Goal: Task Accomplishment & Management: Complete application form

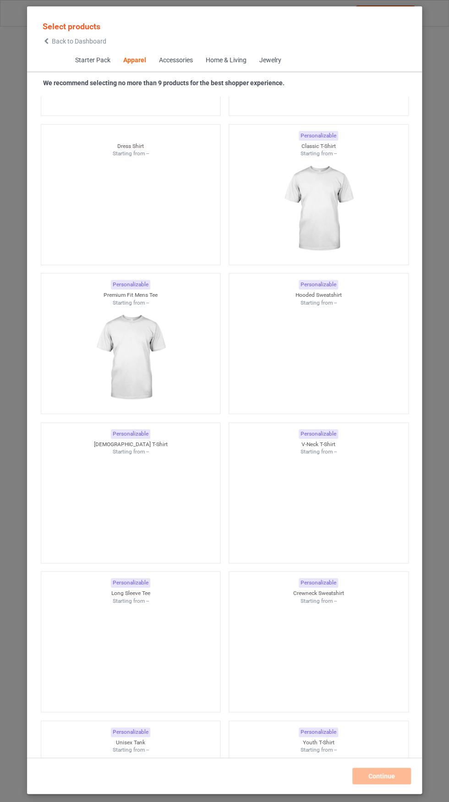
scroll to position [638, 0]
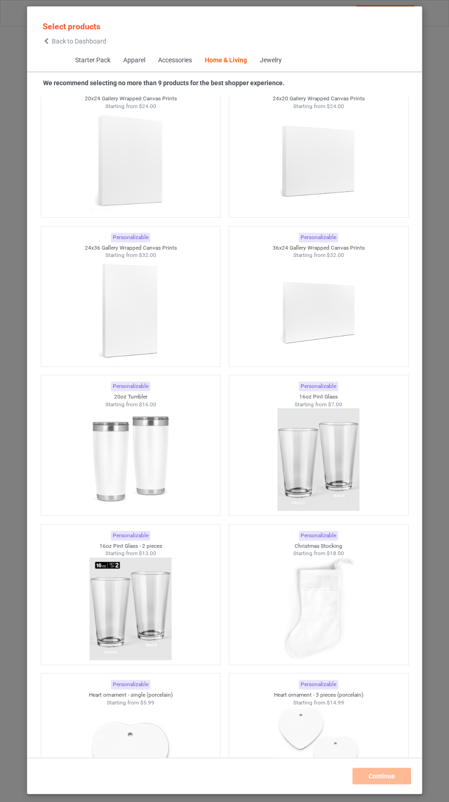
scroll to position [13116, 0]
click at [126, 454] on img at bounding box center [130, 457] width 82 height 103
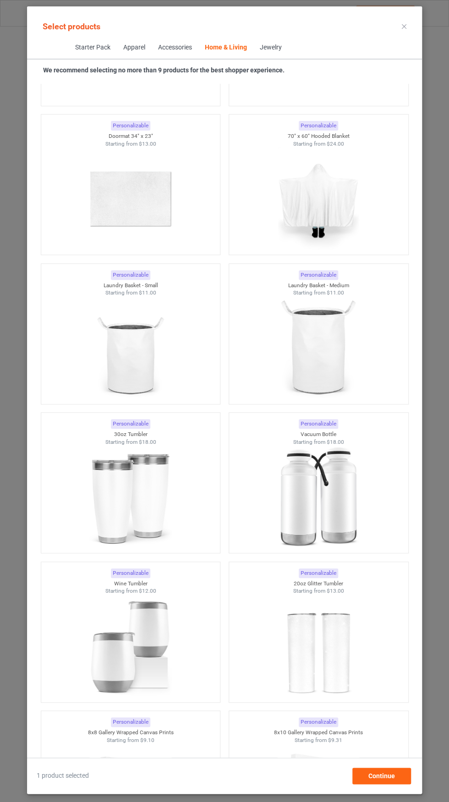
scroll to position [14858, 0]
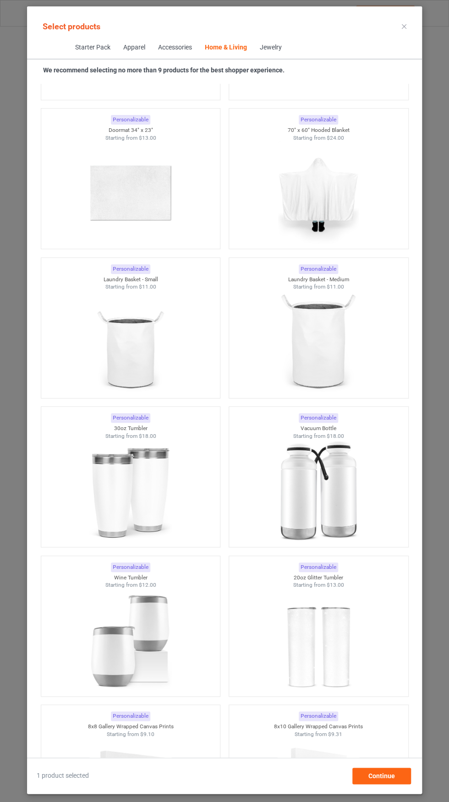
click at [126, 497] on img at bounding box center [130, 491] width 82 height 103
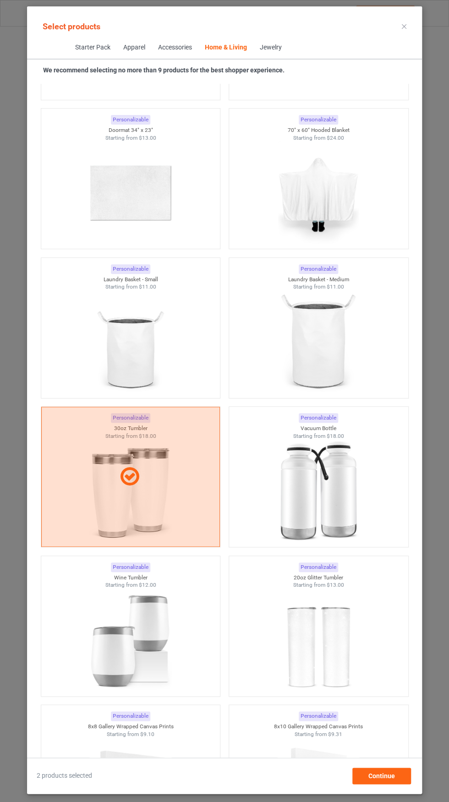
click at [337, 478] on img at bounding box center [318, 491] width 82 height 103
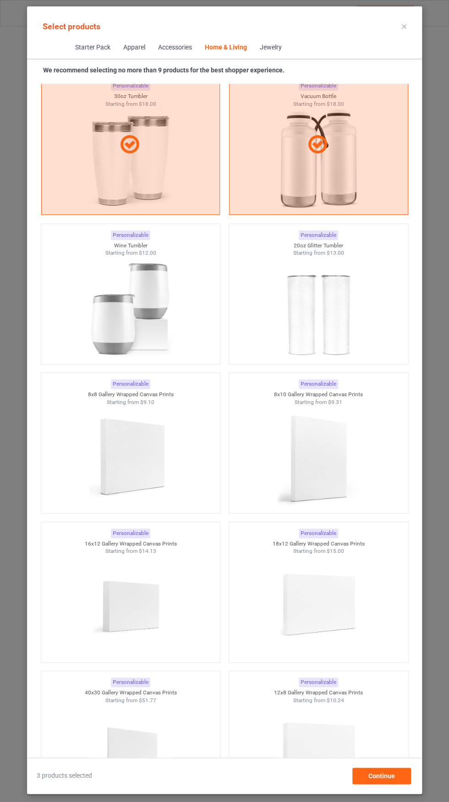
scroll to position [15151, 0]
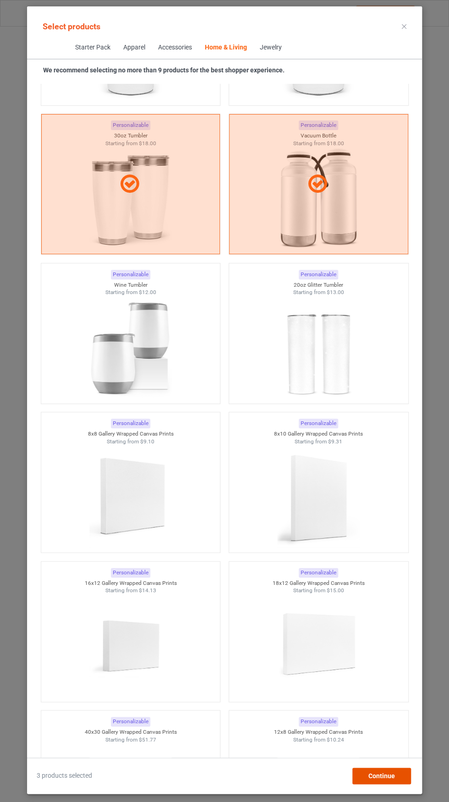
click at [398, 784] on div "Continue" at bounding box center [381, 775] width 59 height 16
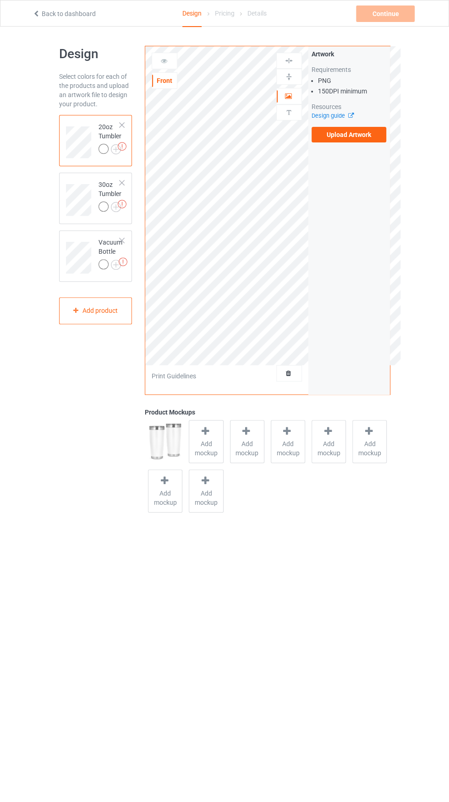
click at [367, 134] on label "Upload Artwork" at bounding box center [348, 135] width 75 height 16
click at [0, 0] on input "Upload Artwork" at bounding box center [0, 0] width 0 height 0
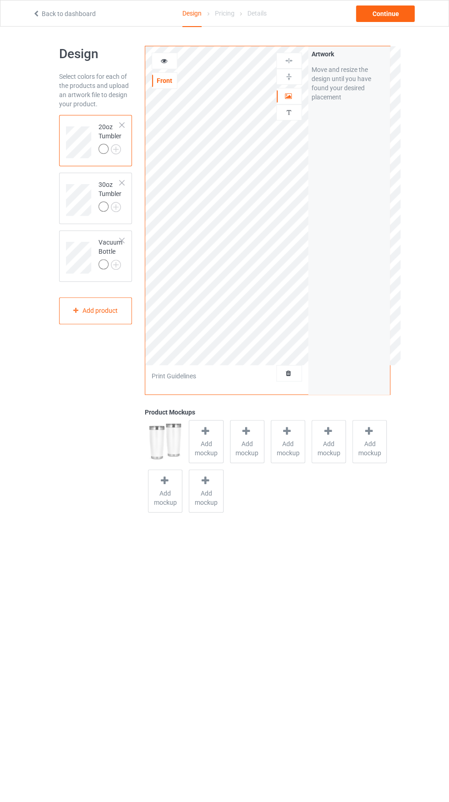
click at [0, 0] on img at bounding box center [0, 0] width 0 height 0
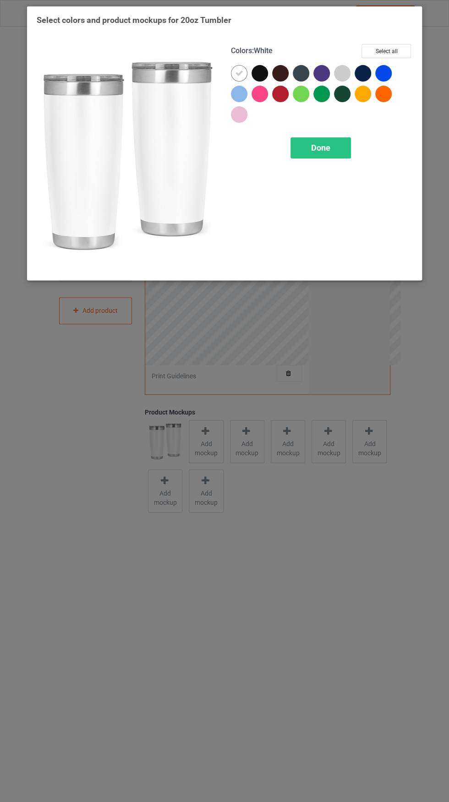
click at [369, 92] on div at bounding box center [362, 94] width 16 height 16
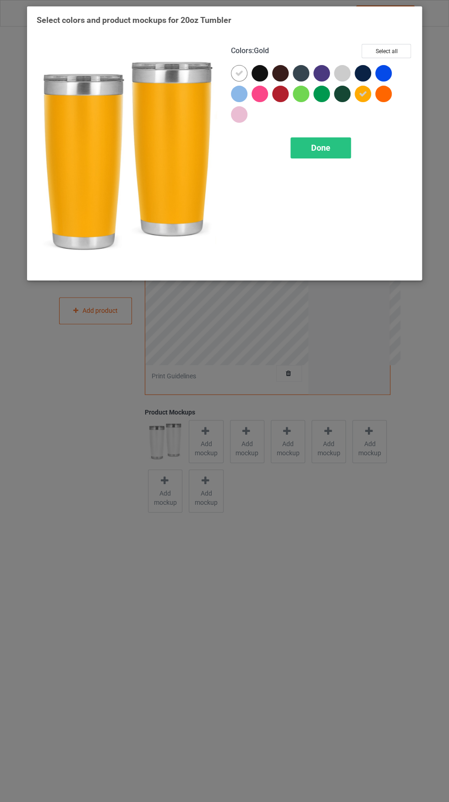
click at [236, 72] on icon at bounding box center [239, 73] width 8 height 8
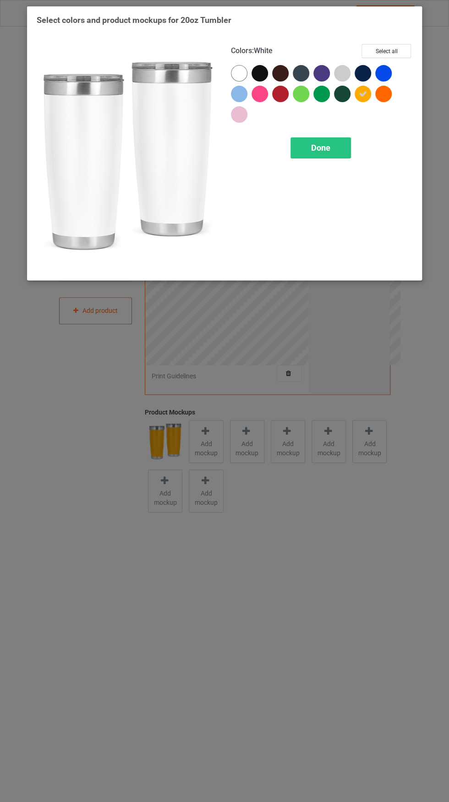
click at [333, 151] on div "Done" at bounding box center [320, 147] width 60 height 21
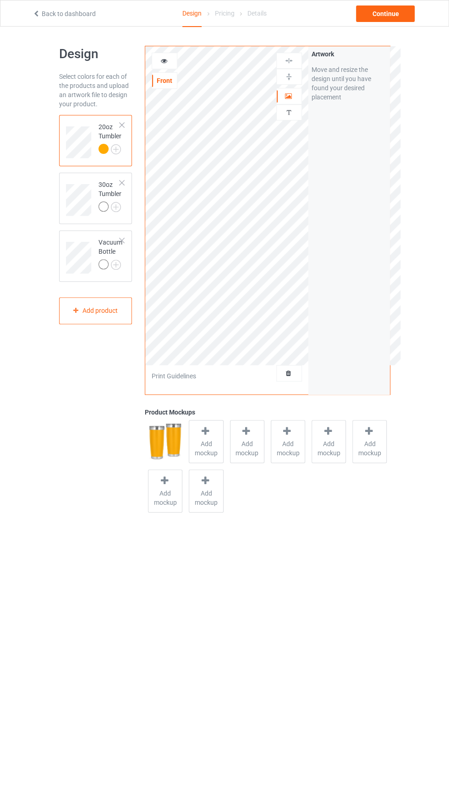
click at [0, 0] on img at bounding box center [0, 0] width 0 height 0
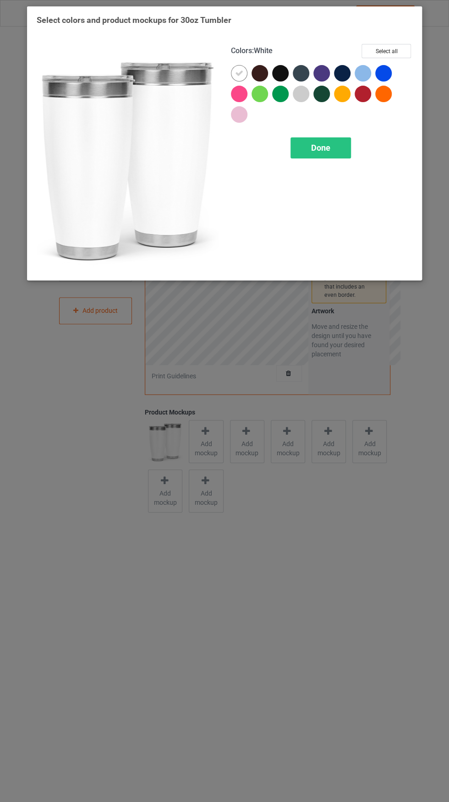
click at [347, 90] on div at bounding box center [342, 94] width 16 height 16
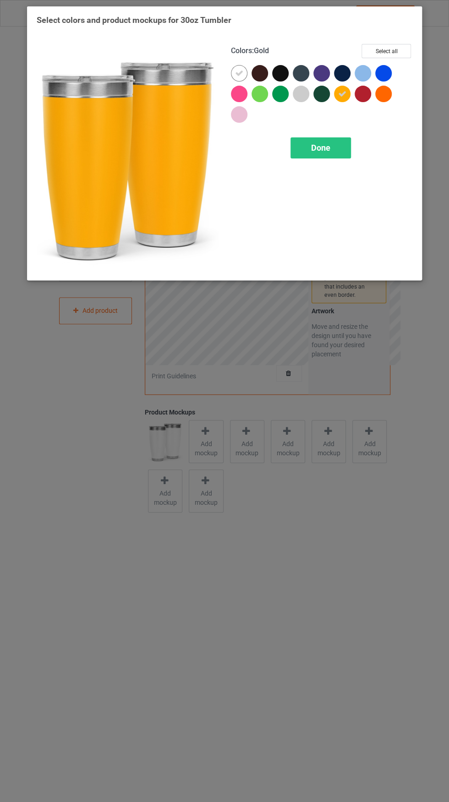
click at [237, 69] on icon at bounding box center [239, 73] width 8 height 8
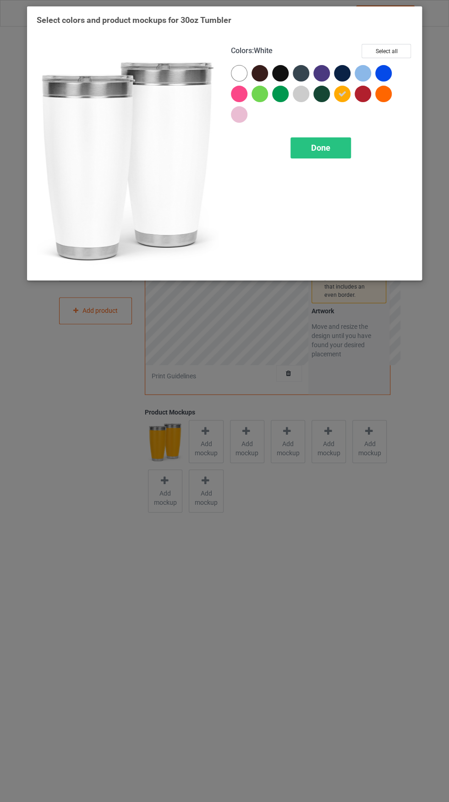
click at [329, 146] on span "Done" at bounding box center [320, 148] width 19 height 10
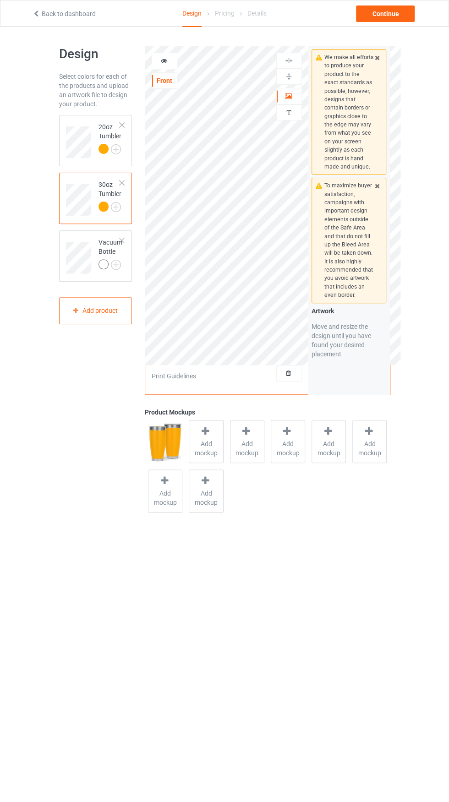
click at [0, 0] on img at bounding box center [0, 0] width 0 height 0
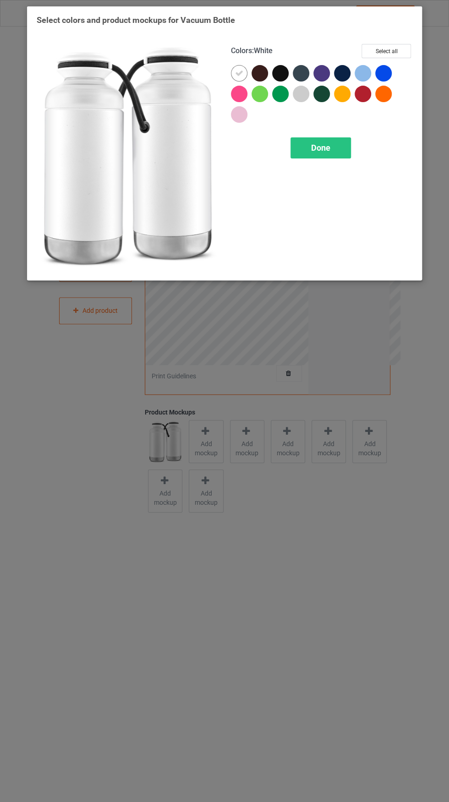
click at [348, 96] on div at bounding box center [342, 94] width 16 height 16
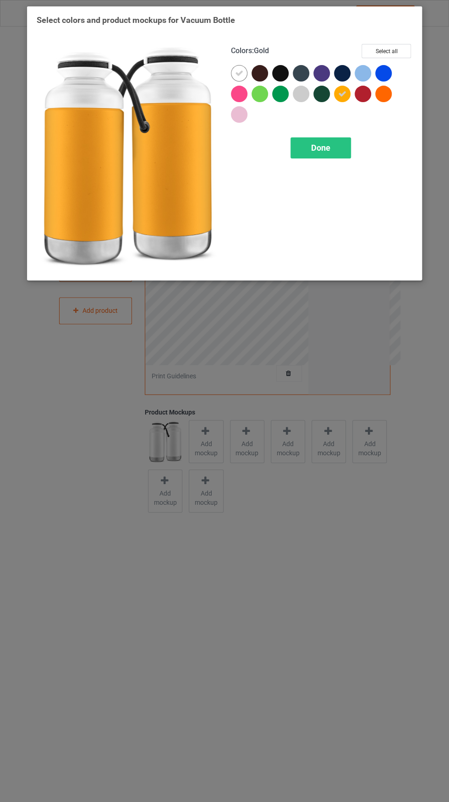
click at [237, 73] on icon at bounding box center [239, 73] width 8 height 8
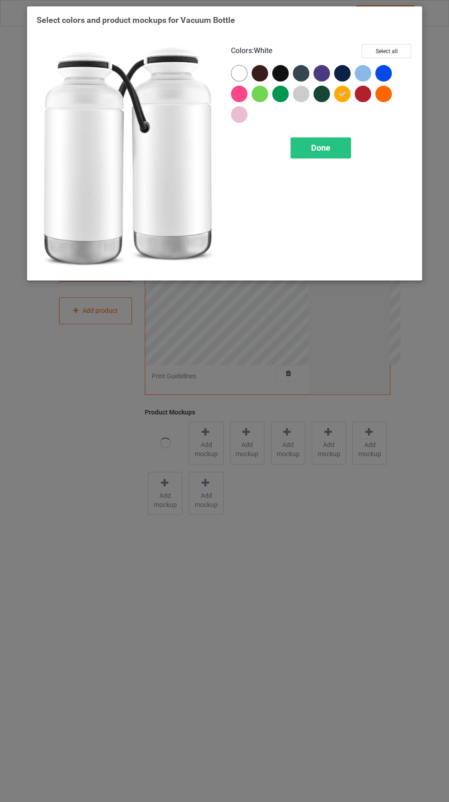
click at [339, 145] on div "Done" at bounding box center [320, 147] width 60 height 21
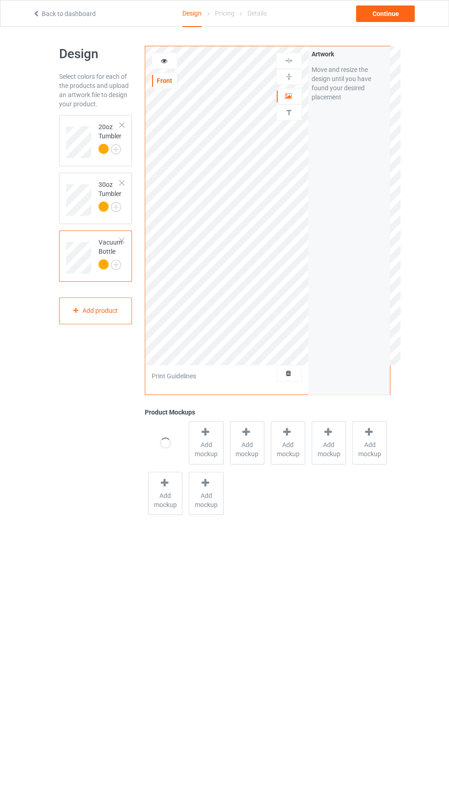
click at [162, 59] on icon at bounding box center [164, 59] width 8 height 6
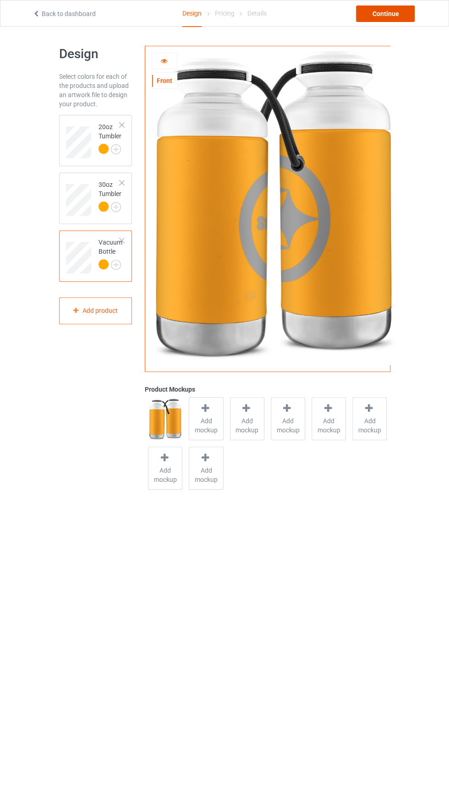
click at [396, 13] on div "Continue" at bounding box center [385, 13] width 59 height 16
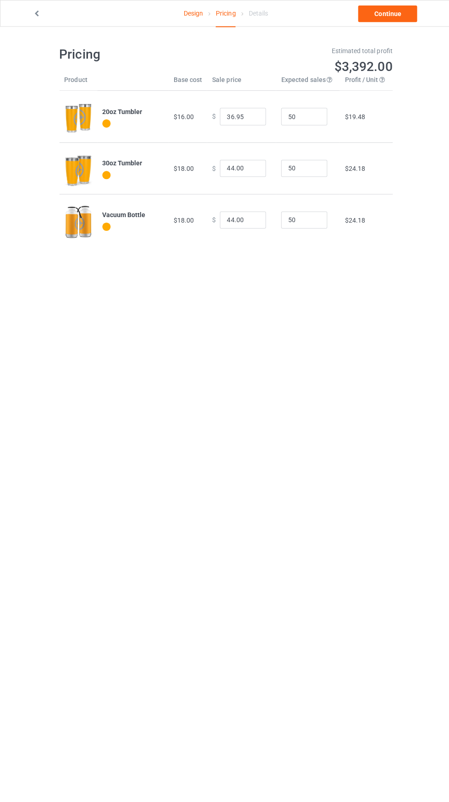
click at [37, 13] on icon at bounding box center [37, 12] width 8 height 6
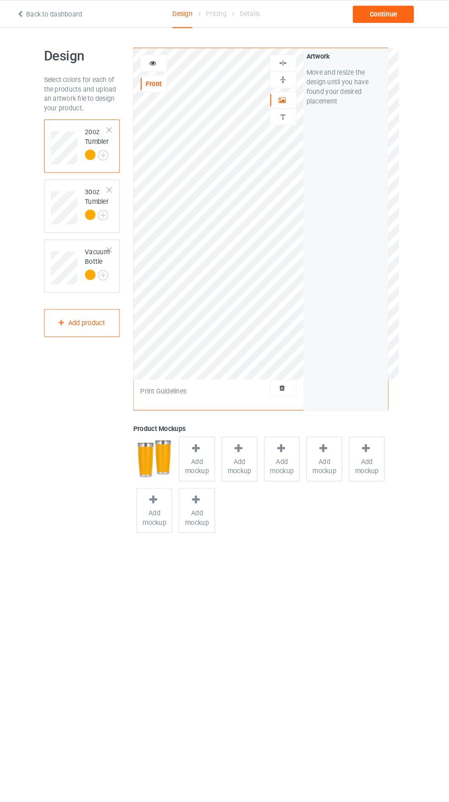
click at [163, 59] on icon at bounding box center [164, 59] width 8 height 6
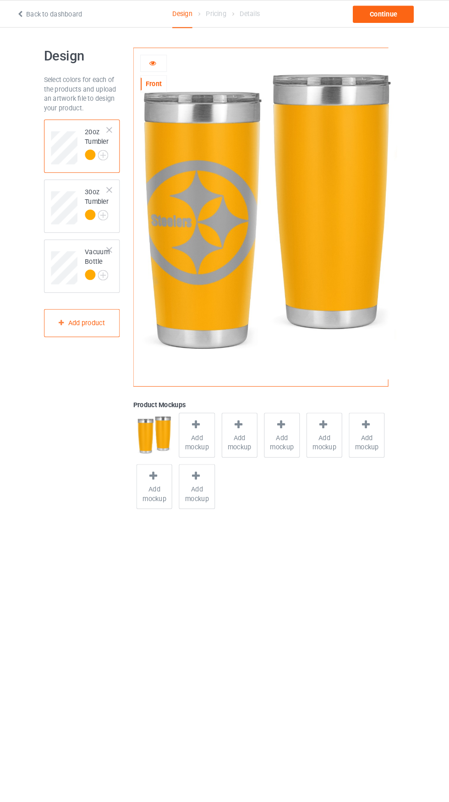
click at [46, 13] on link "Back to dashboard" at bounding box center [64, 13] width 63 height 7
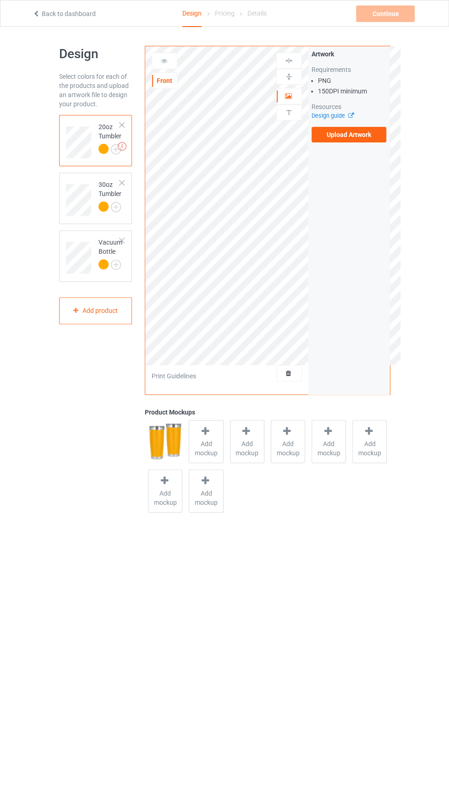
click at [125, 123] on div at bounding box center [122, 125] width 6 height 6
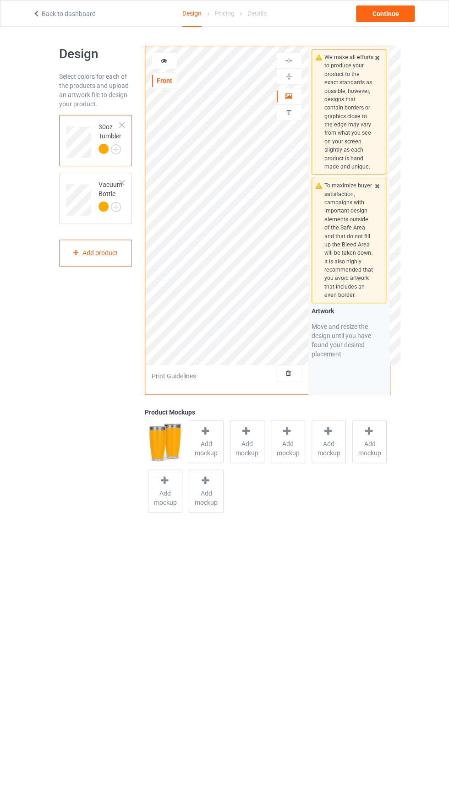
drag, startPoint x: 37, startPoint y: 57, endPoint x: 58, endPoint y: 62, distance: 21.7
click at [53, 60] on div "Design Select colors for each of the products and upload an artwork file to des…" at bounding box center [224, 281] width 449 height 508
click at [393, 13] on div "Continue" at bounding box center [385, 13] width 59 height 16
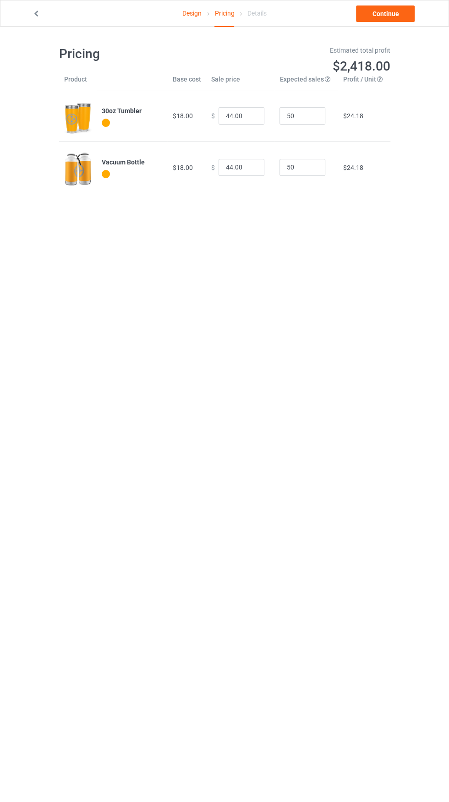
click at [37, 13] on icon at bounding box center [37, 12] width 8 height 6
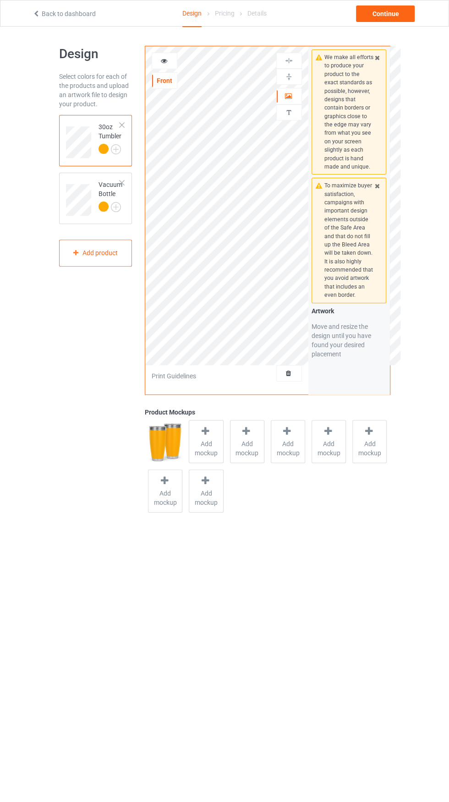
scroll to position [8, 0]
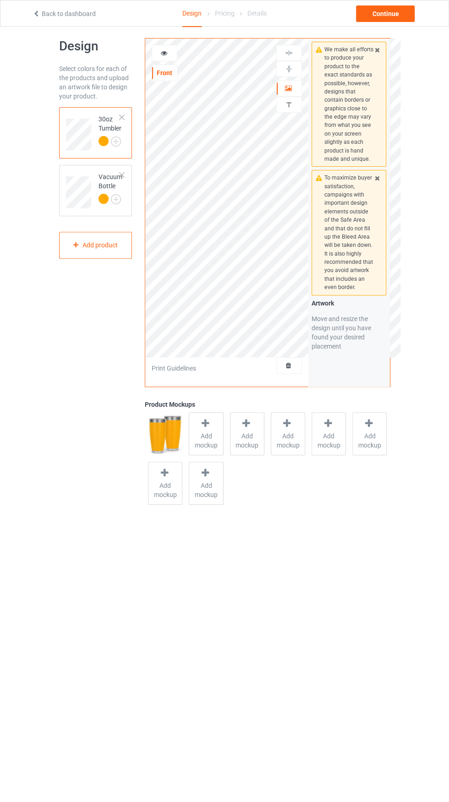
click at [0, 0] on img at bounding box center [0, 0] width 0 height 0
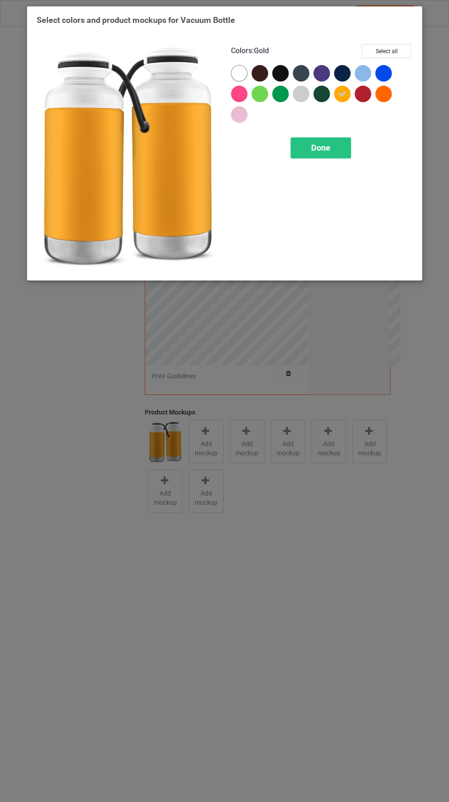
click at [332, 147] on div "Done" at bounding box center [320, 147] width 60 height 21
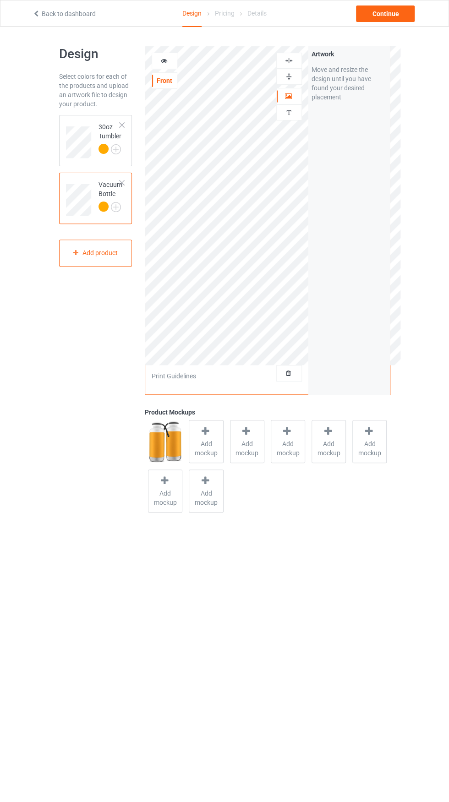
click at [309, 602] on body "Back to dashboard Design Pricing Details Continue Design Select colors for each…" at bounding box center [224, 428] width 449 height 802
click at [395, 13] on div "Continue" at bounding box center [385, 13] width 59 height 16
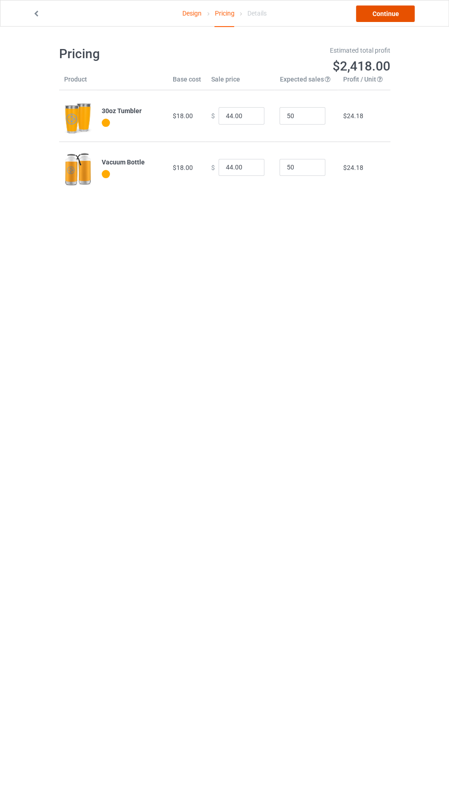
click at [398, 11] on link "Continue" at bounding box center [385, 13] width 59 height 16
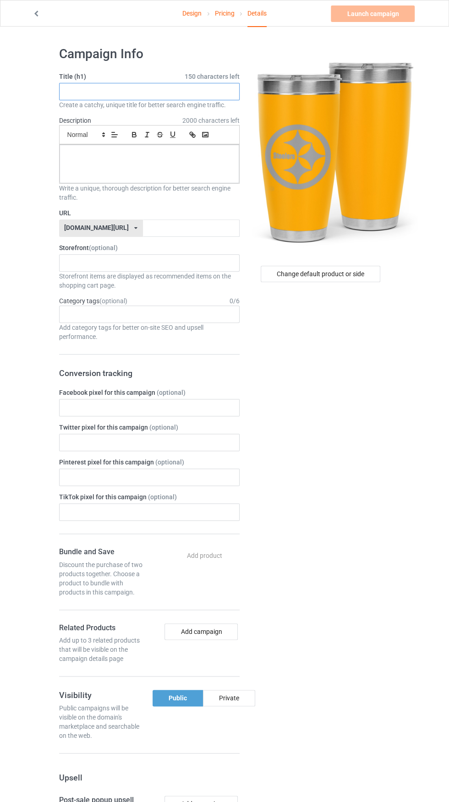
click at [168, 91] on input "text" at bounding box center [149, 91] width 180 height 17
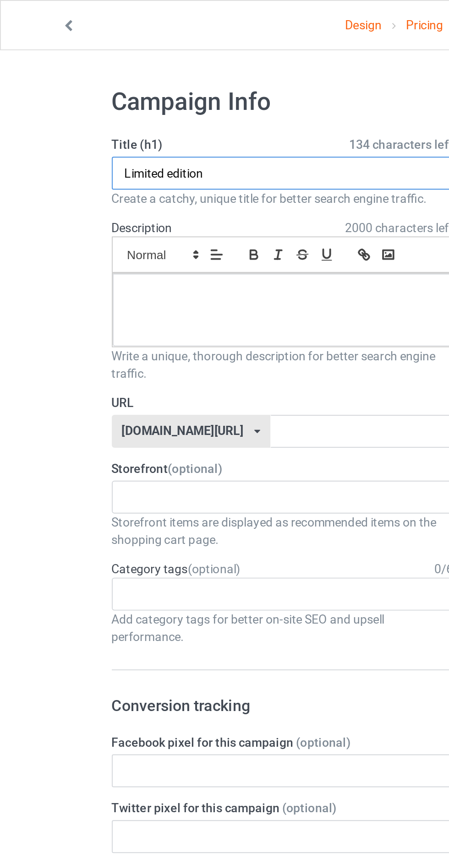
type input "Limited edition"
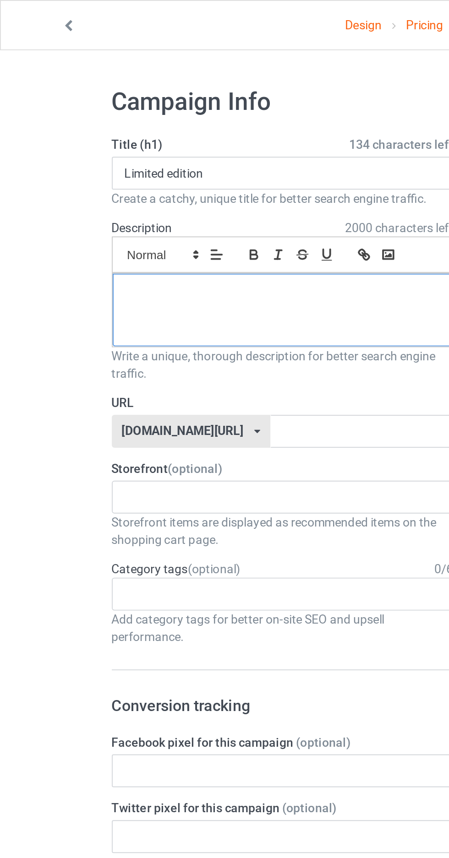
click at [166, 167] on div at bounding box center [150, 164] width 180 height 38
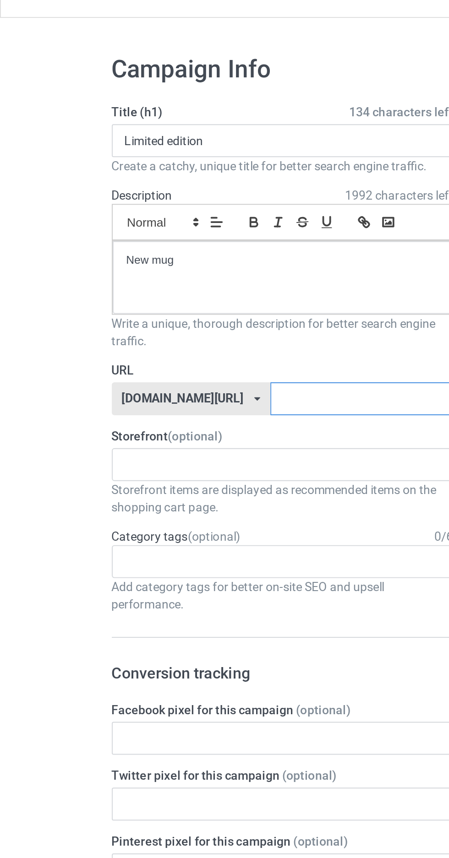
click at [198, 225] on input "text" at bounding box center [191, 227] width 97 height 17
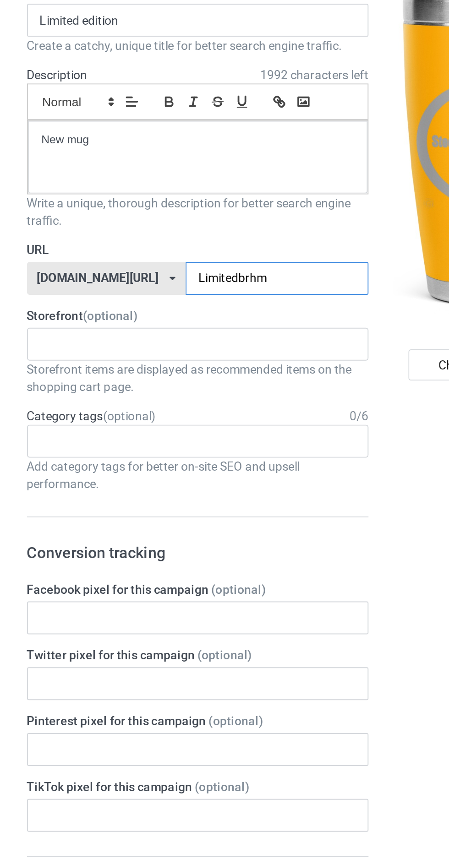
type input "Limitedbrhmo"
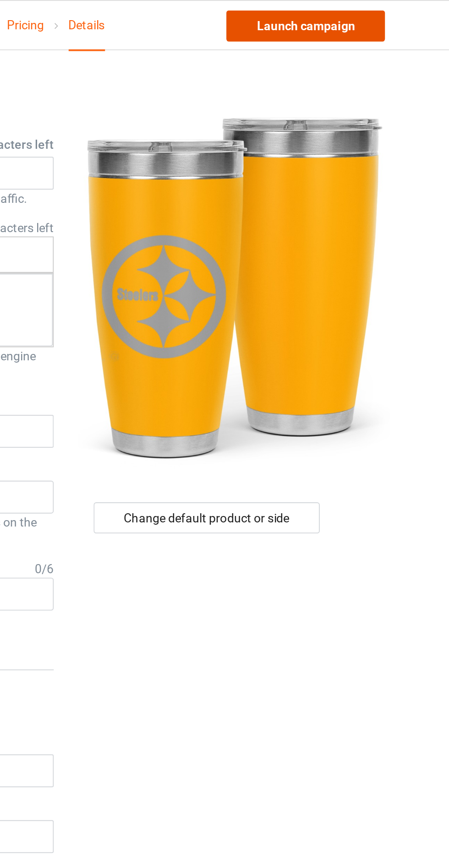
click at [396, 13] on link "Launch campaign" at bounding box center [373, 13] width 84 height 16
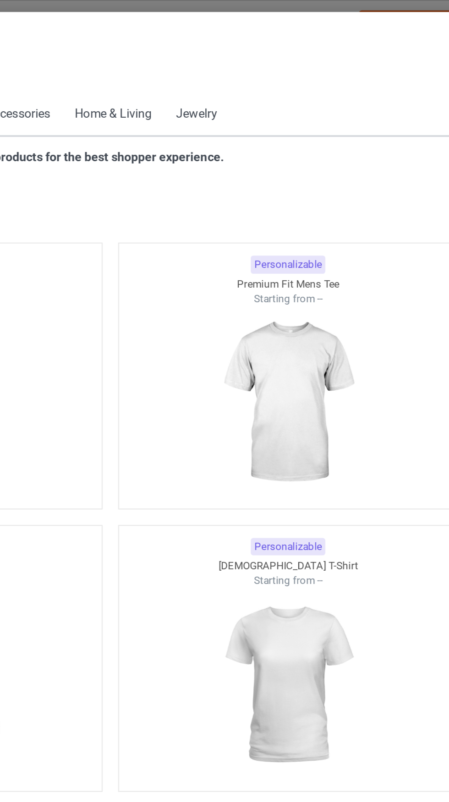
click at [47, 44] on icon at bounding box center [47, 41] width 8 height 6
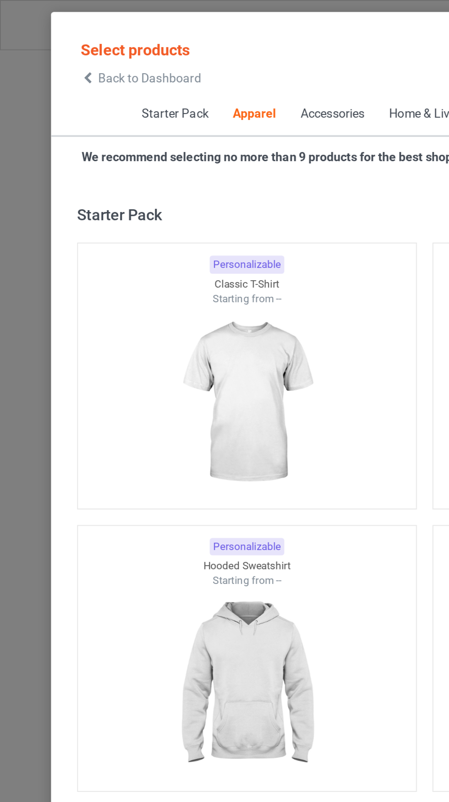
scroll to position [490, 0]
